Goal: Book appointment/travel/reservation

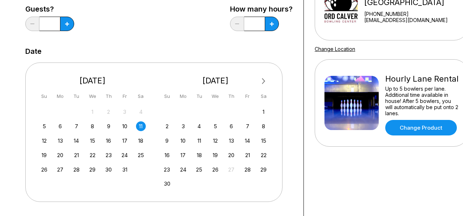
scroll to position [99, 0]
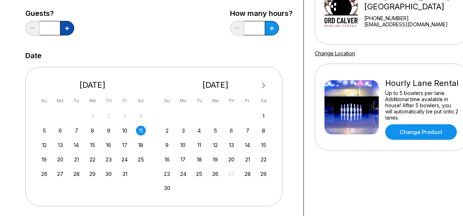
click at [70, 27] on button at bounding box center [67, 28] width 14 height 14
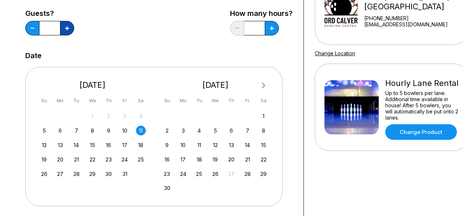
click at [70, 27] on button at bounding box center [67, 28] width 14 height 14
type input "**"
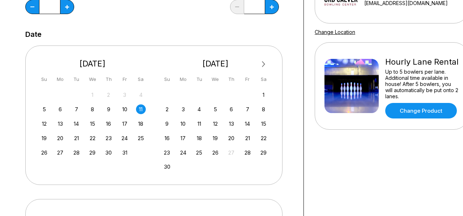
scroll to position [102, 0]
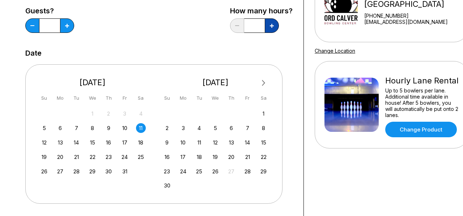
click at [276, 29] on button at bounding box center [272, 25] width 14 height 14
type input "*"
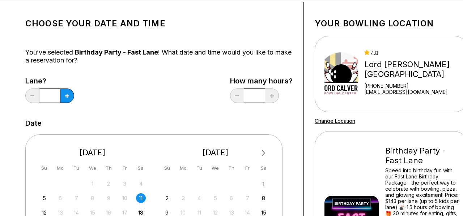
scroll to position [1, 0]
